Goal: Find specific page/section: Find specific page/section

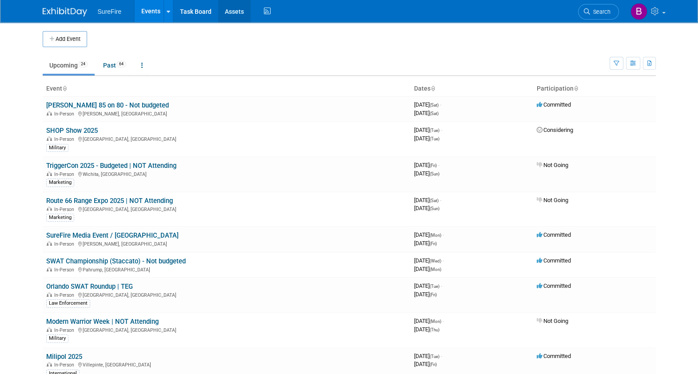
click at [240, 12] on link "Assets" at bounding box center [234, 11] width 32 height 22
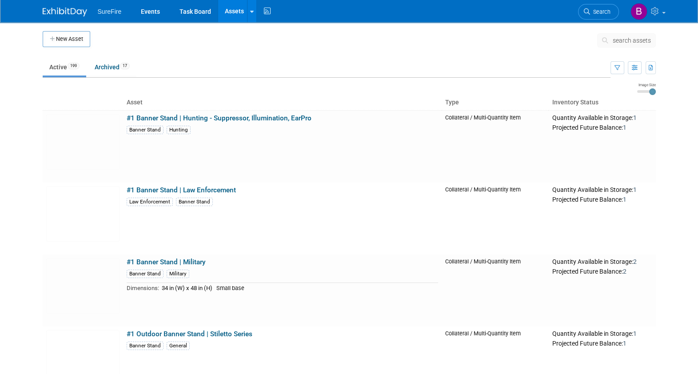
click at [9, 221] on body "SureFire Events Task Board Assets New Asset Search Assets Bulk Upload Assets St…" at bounding box center [349, 187] width 698 height 374
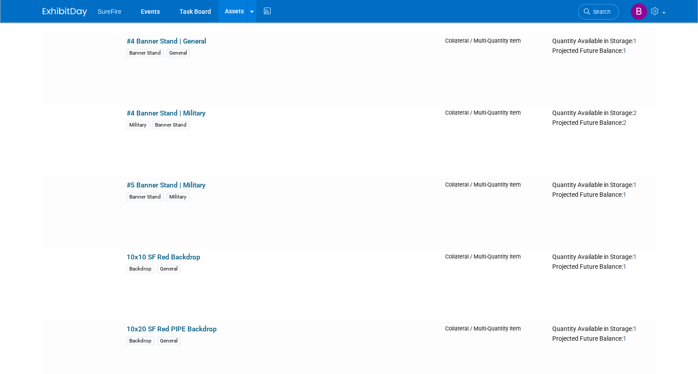
scroll to position [799, 0]
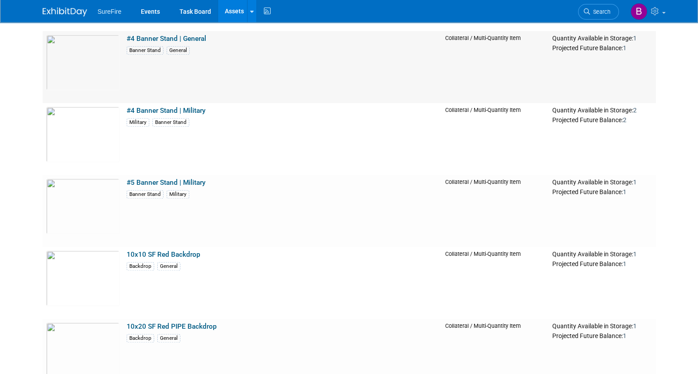
click at [240, 89] on td "#4 Banner Stand | General Banner Stand General" at bounding box center [282, 67] width 318 height 72
